Goal: Task Accomplishment & Management: Manage account settings

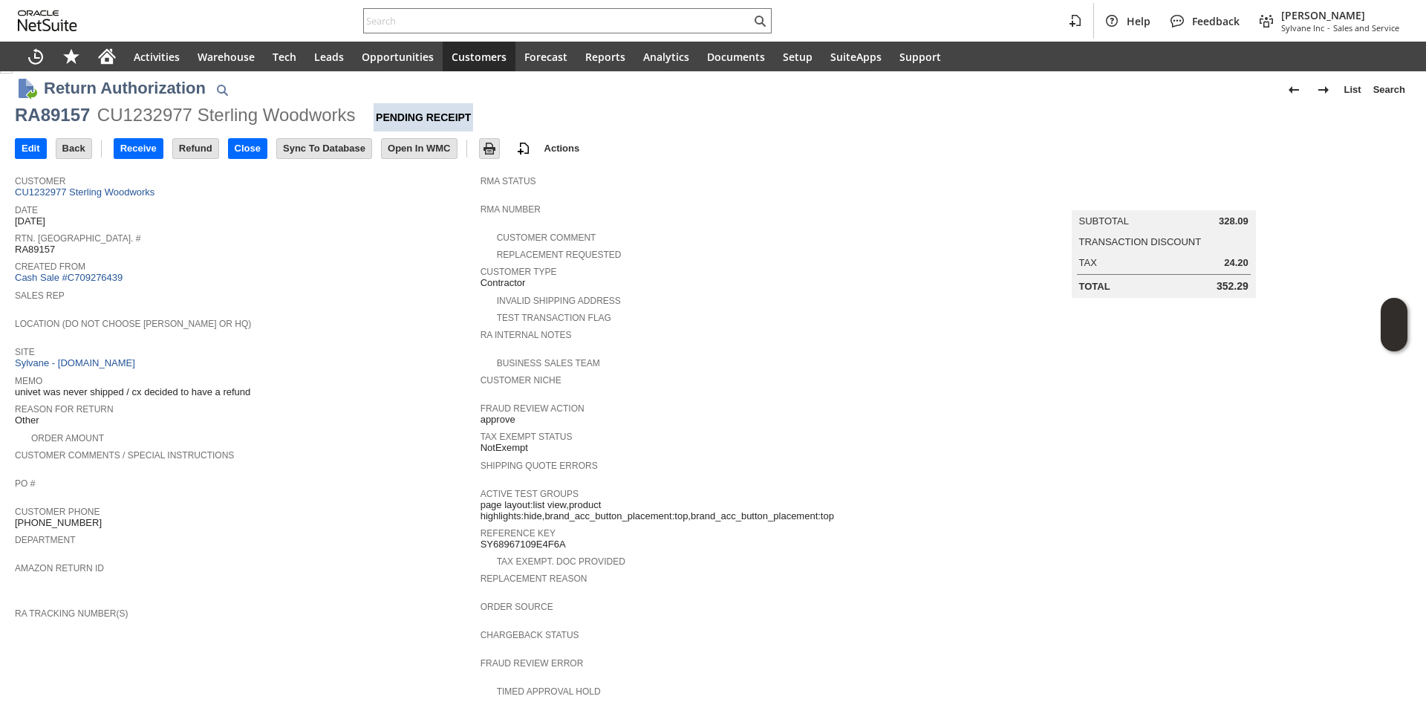
scroll to position [382, 0]
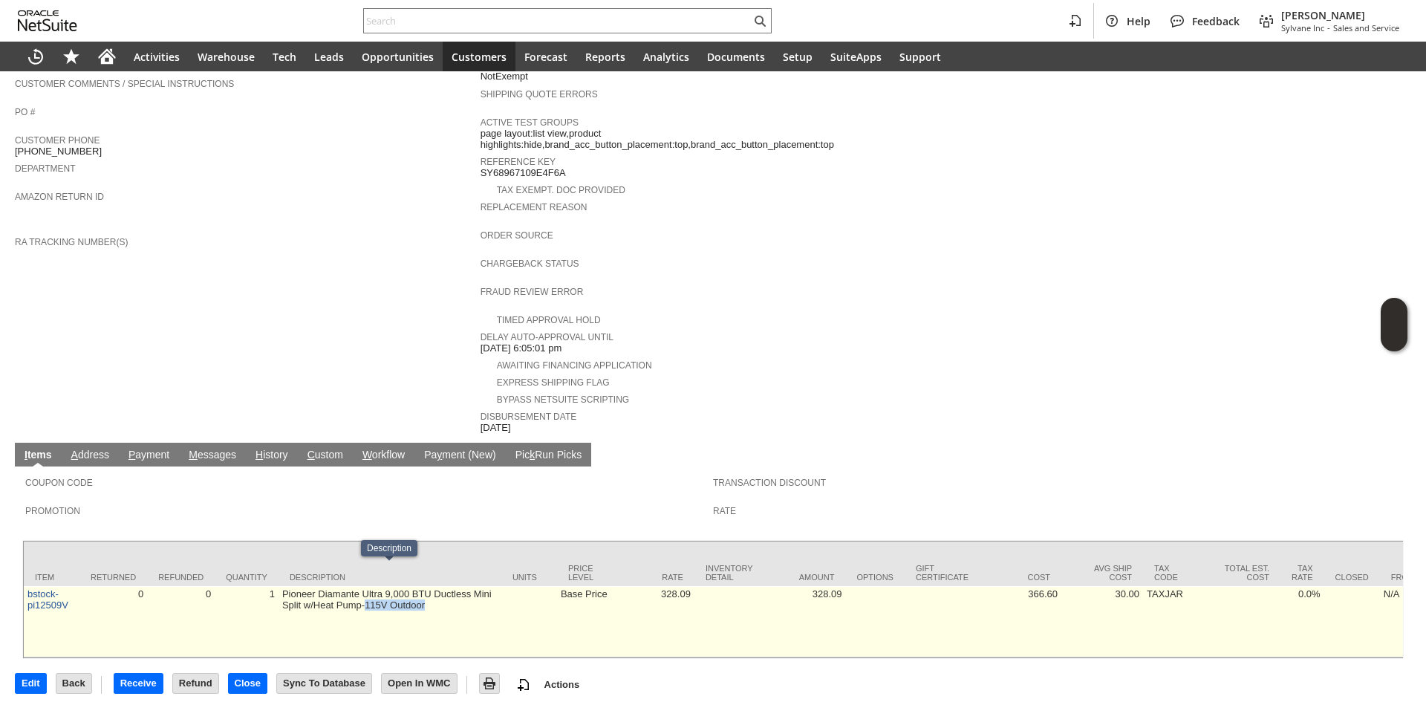
drag, startPoint x: 439, startPoint y: 596, endPoint x: 364, endPoint y: 589, distance: 75.4
click at [364, 589] on td "Pioneer Diamante Ultra 9,000 BTU Ductless Mini Split w/Heat Pump-115V Outdoor" at bounding box center [389, 621] width 223 height 71
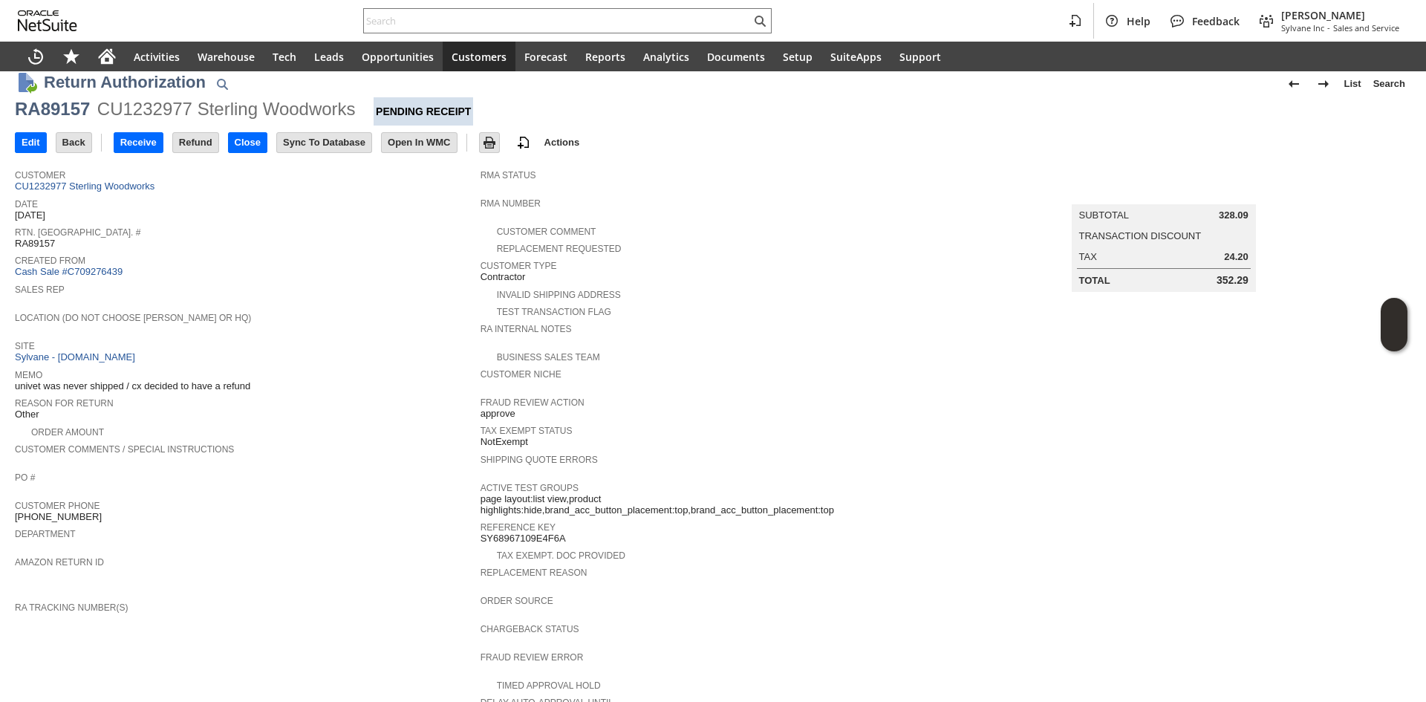
scroll to position [0, 0]
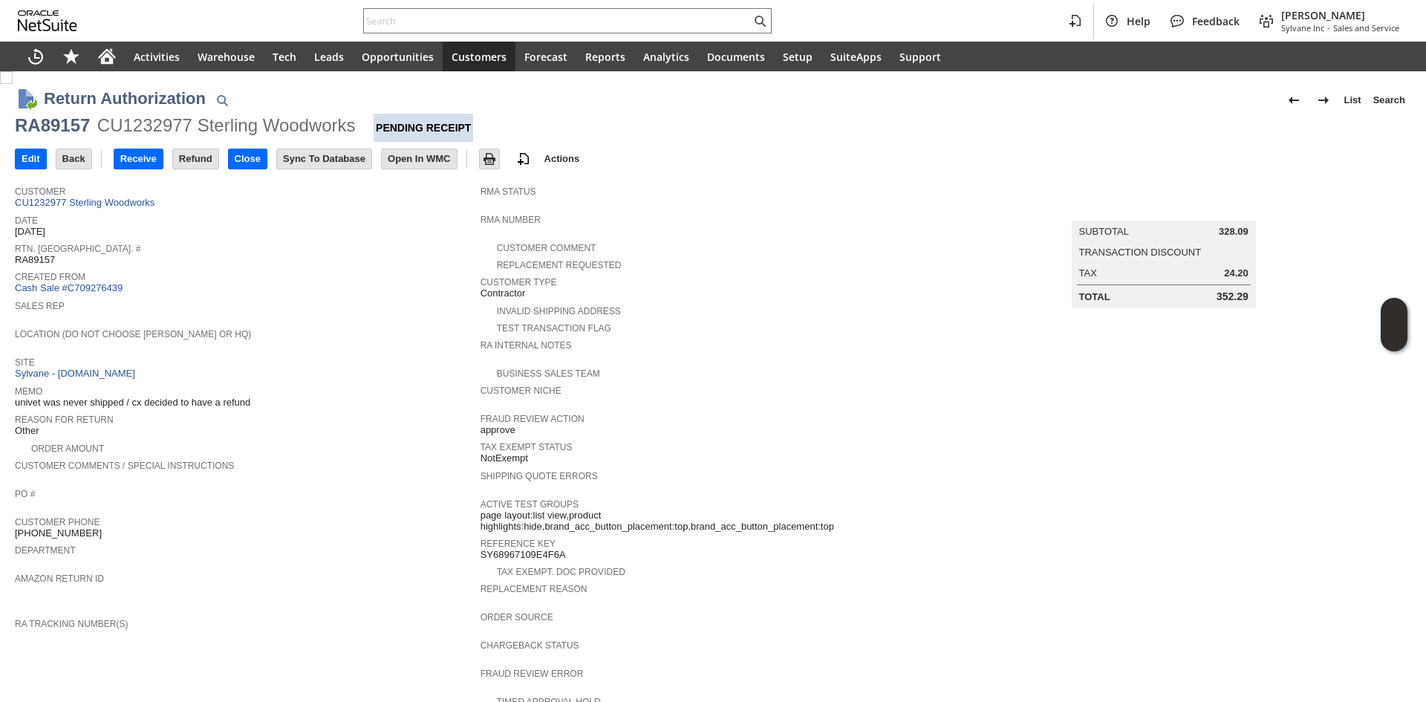
click at [330, 370] on div "Site Sylvane - www.sylvane.com" at bounding box center [244, 366] width 458 height 27
click at [65, 130] on div "RA89157" at bounding box center [52, 126] width 75 height 24
copy div "RA89157"
click at [28, 164] on input "Edit" at bounding box center [31, 158] width 30 height 19
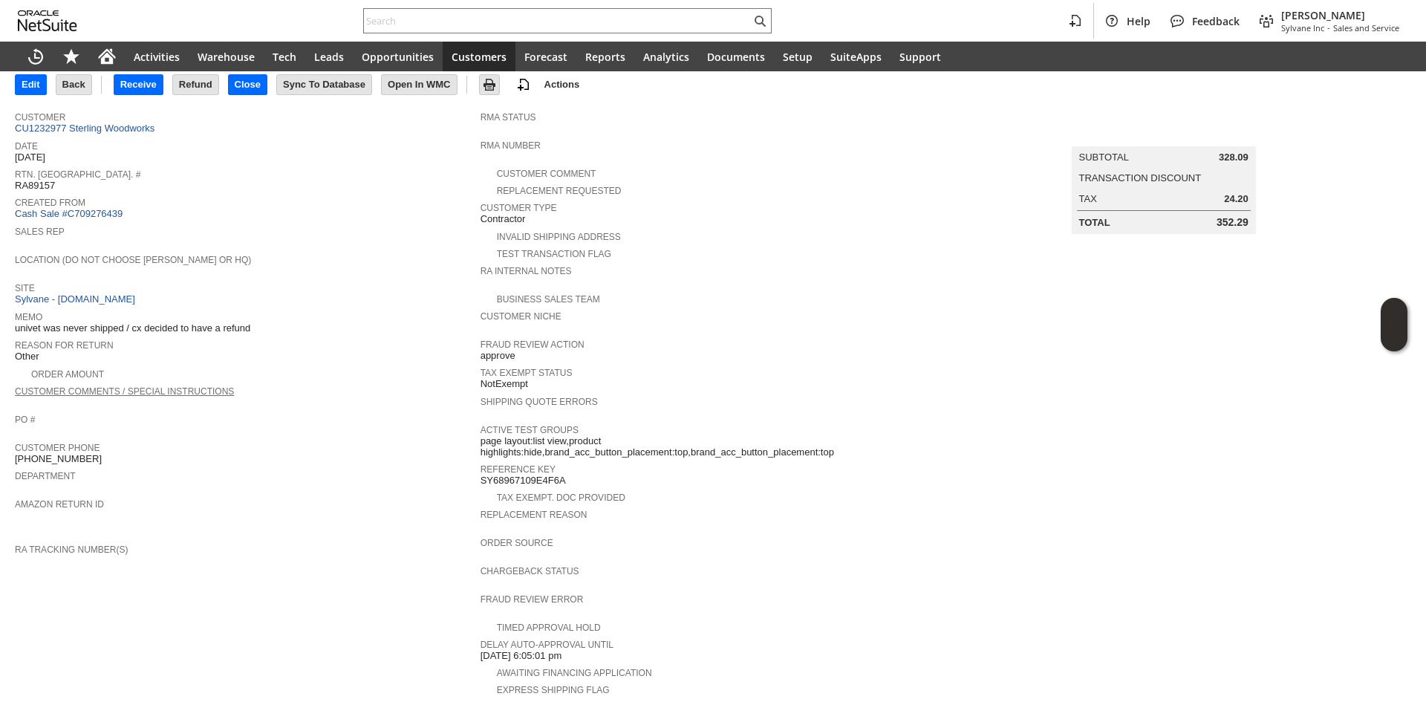
scroll to position [297, 0]
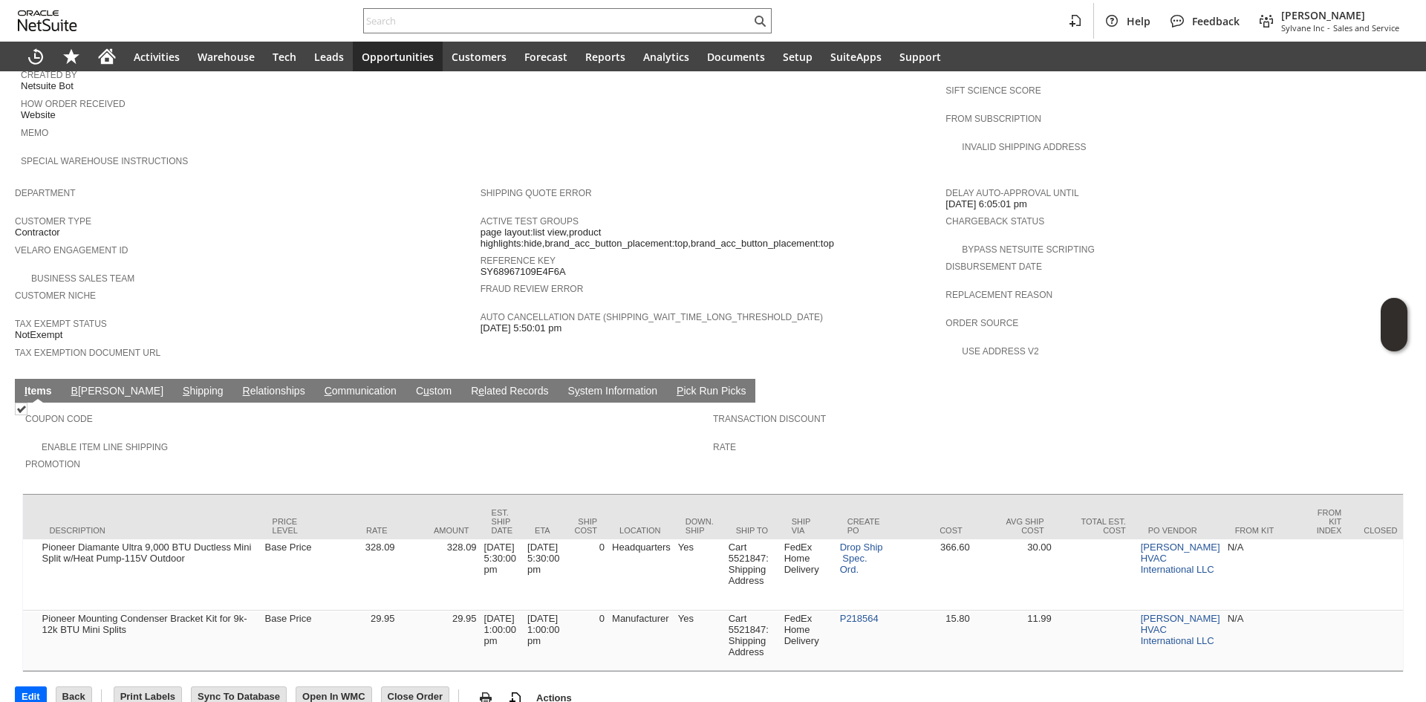
scroll to position [0, 684]
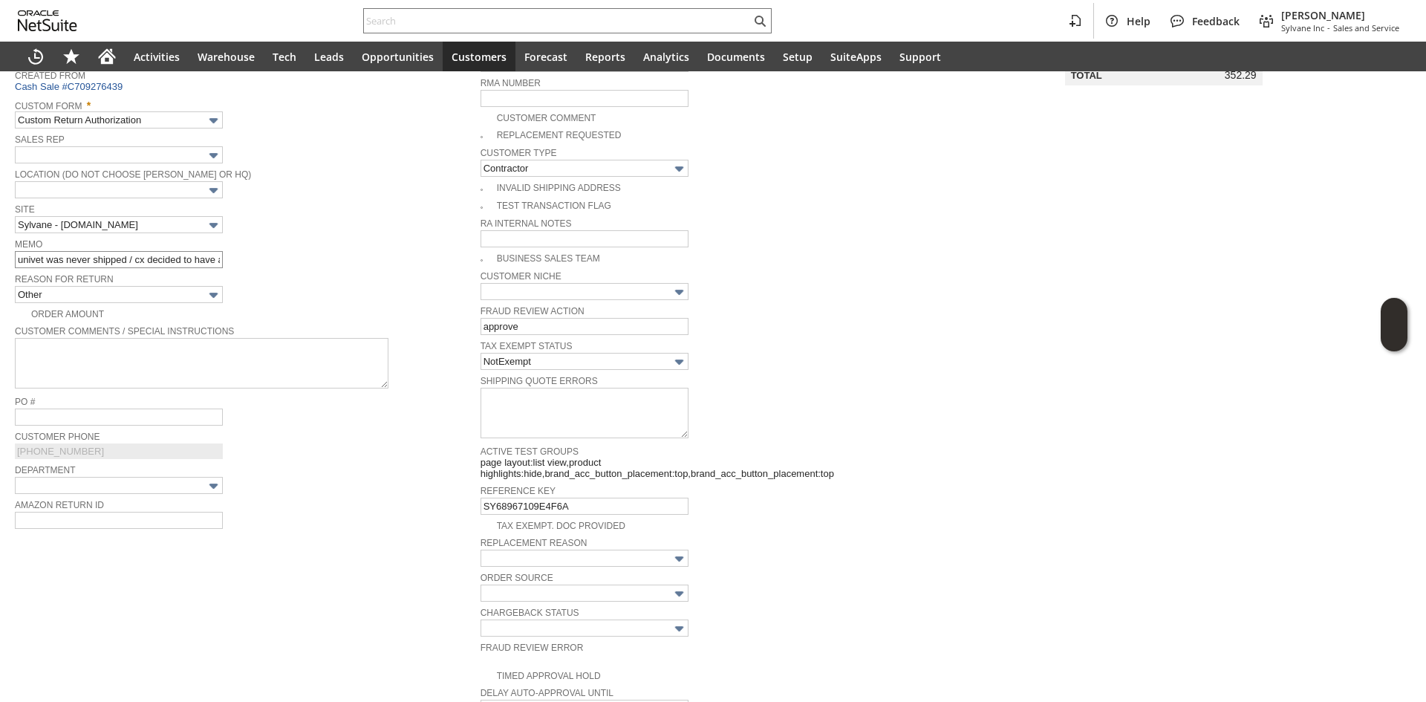
scroll to position [223, 0]
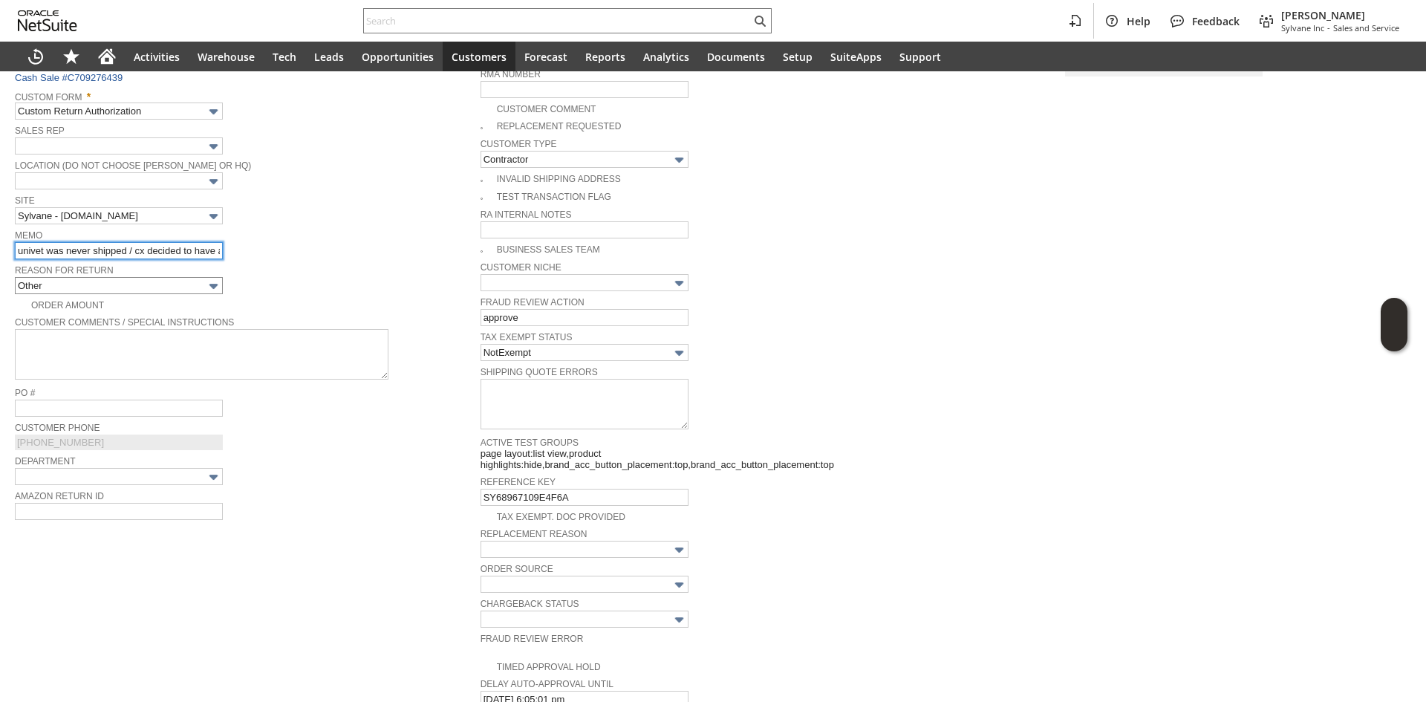
drag, startPoint x: 39, startPoint y: 250, endPoint x: 53, endPoint y: 277, distance: 30.6
click at [39, 250] on input "univet was never shipped / cx decided to have a refund" at bounding box center [119, 250] width 208 height 17
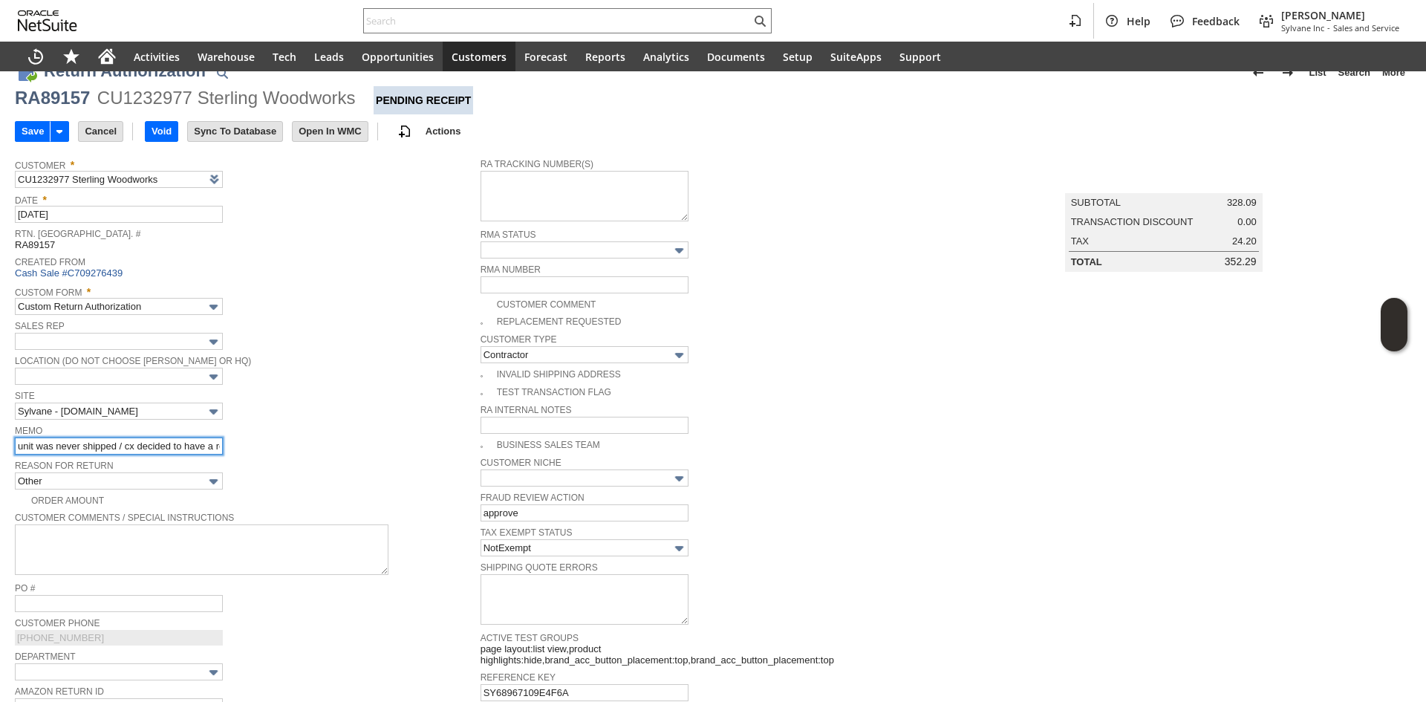
scroll to position [0, 0]
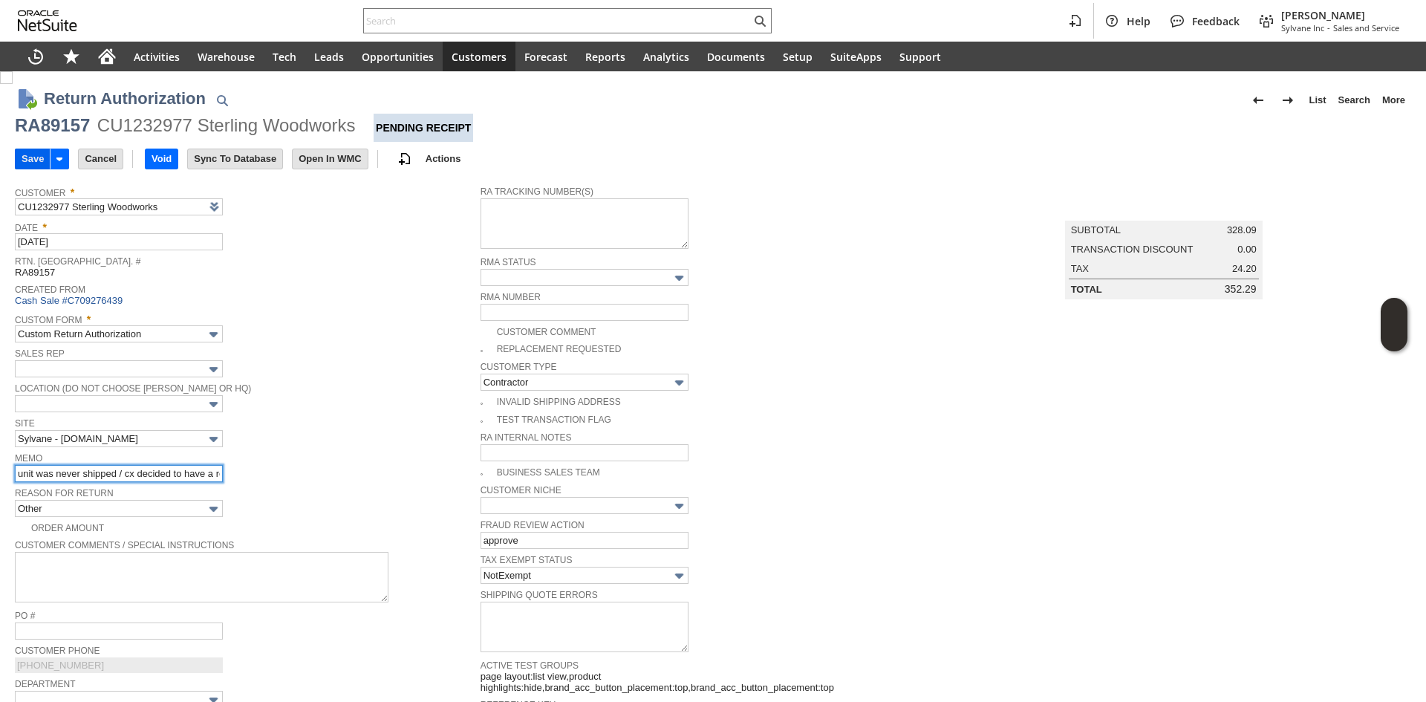
type input "unit was never shipped / cx decided to have a refund"
click at [36, 157] on input "Save" at bounding box center [33, 158] width 34 height 19
click at [50, 136] on div "RA89157" at bounding box center [52, 126] width 75 height 24
copy div "RA89157"
